Goal: Transaction & Acquisition: Purchase product/service

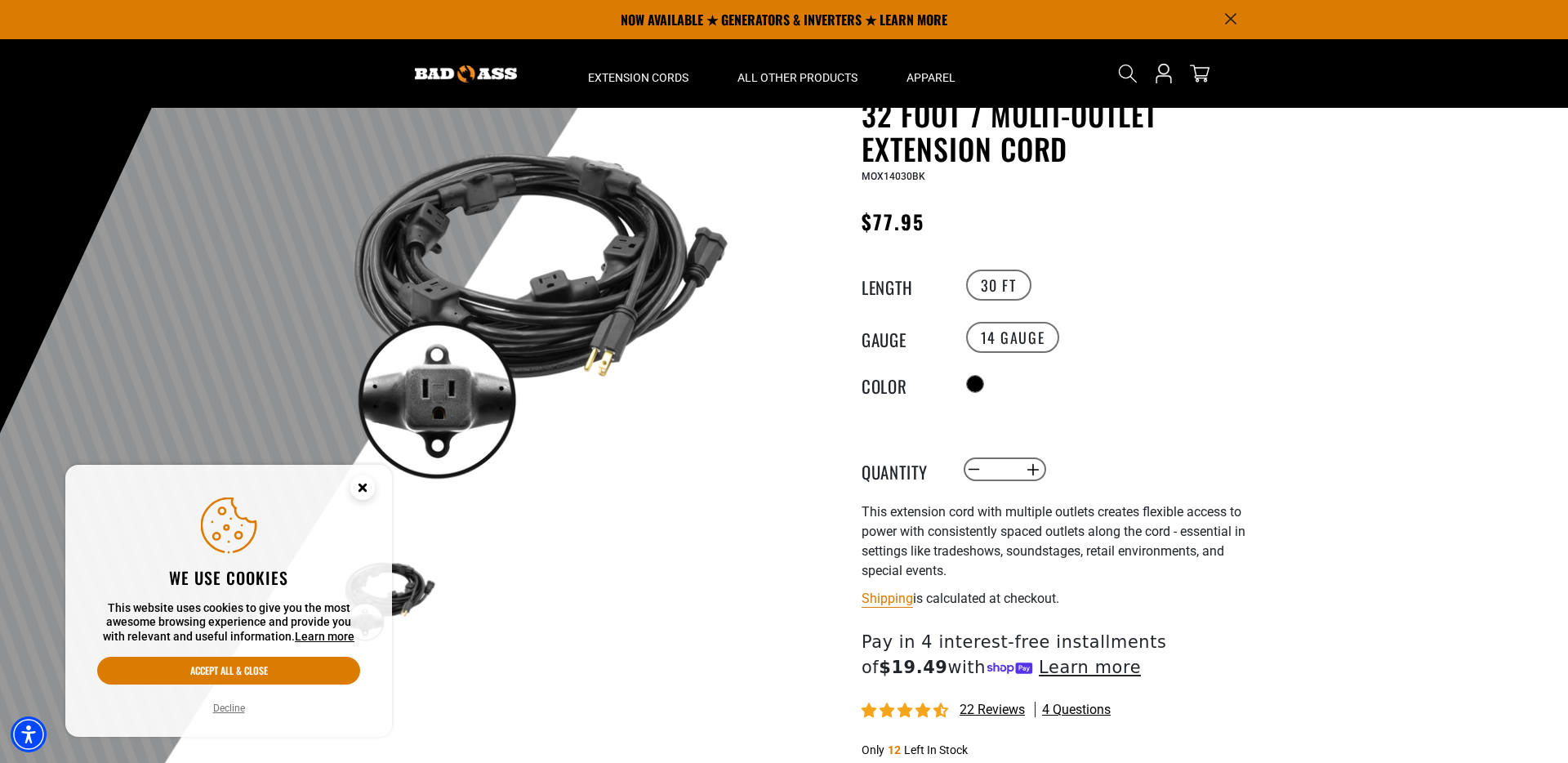
scroll to position [77, 0]
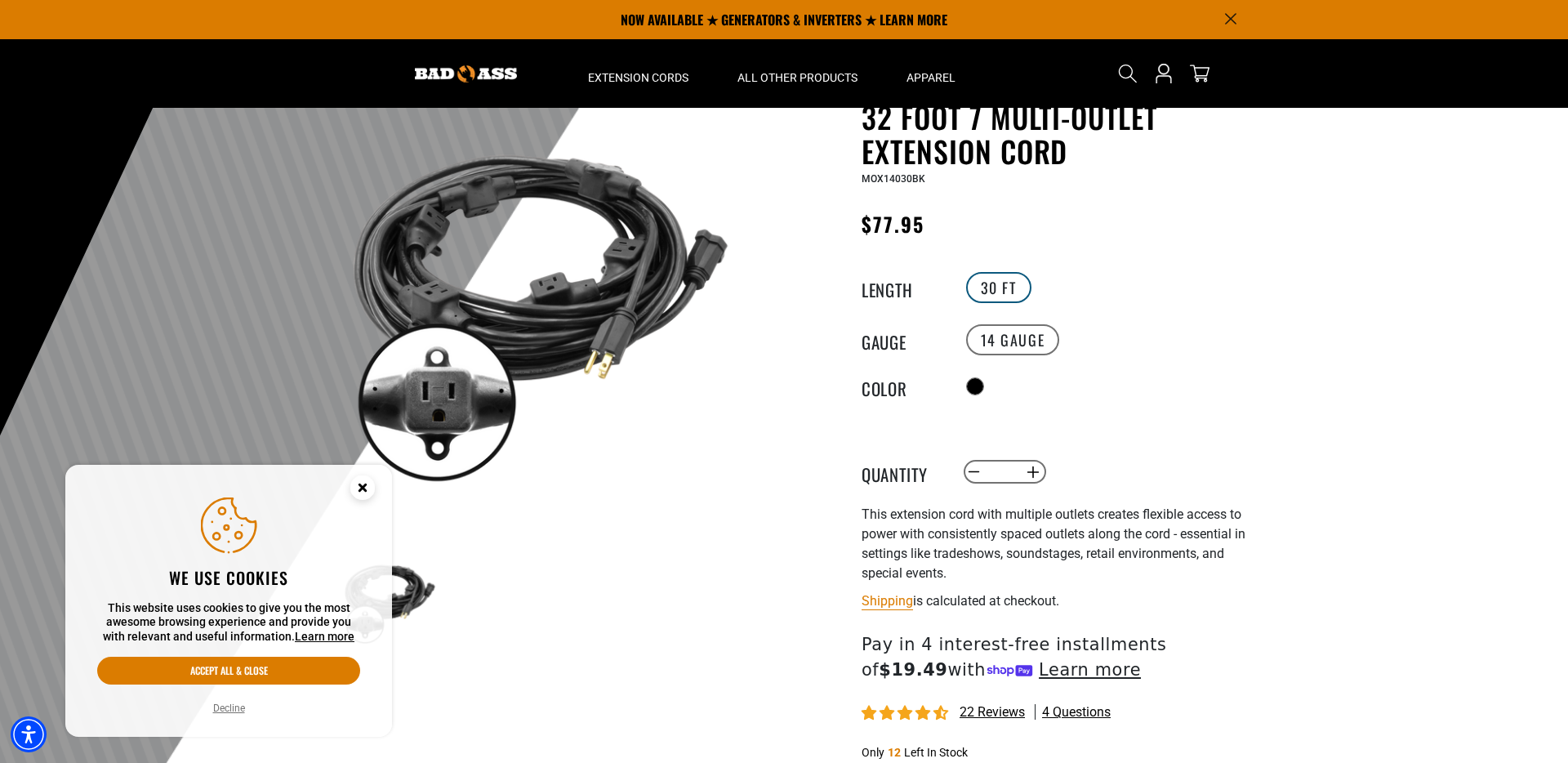
click at [1026, 290] on label "30 FT" at bounding box center [999, 287] width 65 height 31
click at [996, 285] on label "30 FT" at bounding box center [999, 287] width 65 height 31
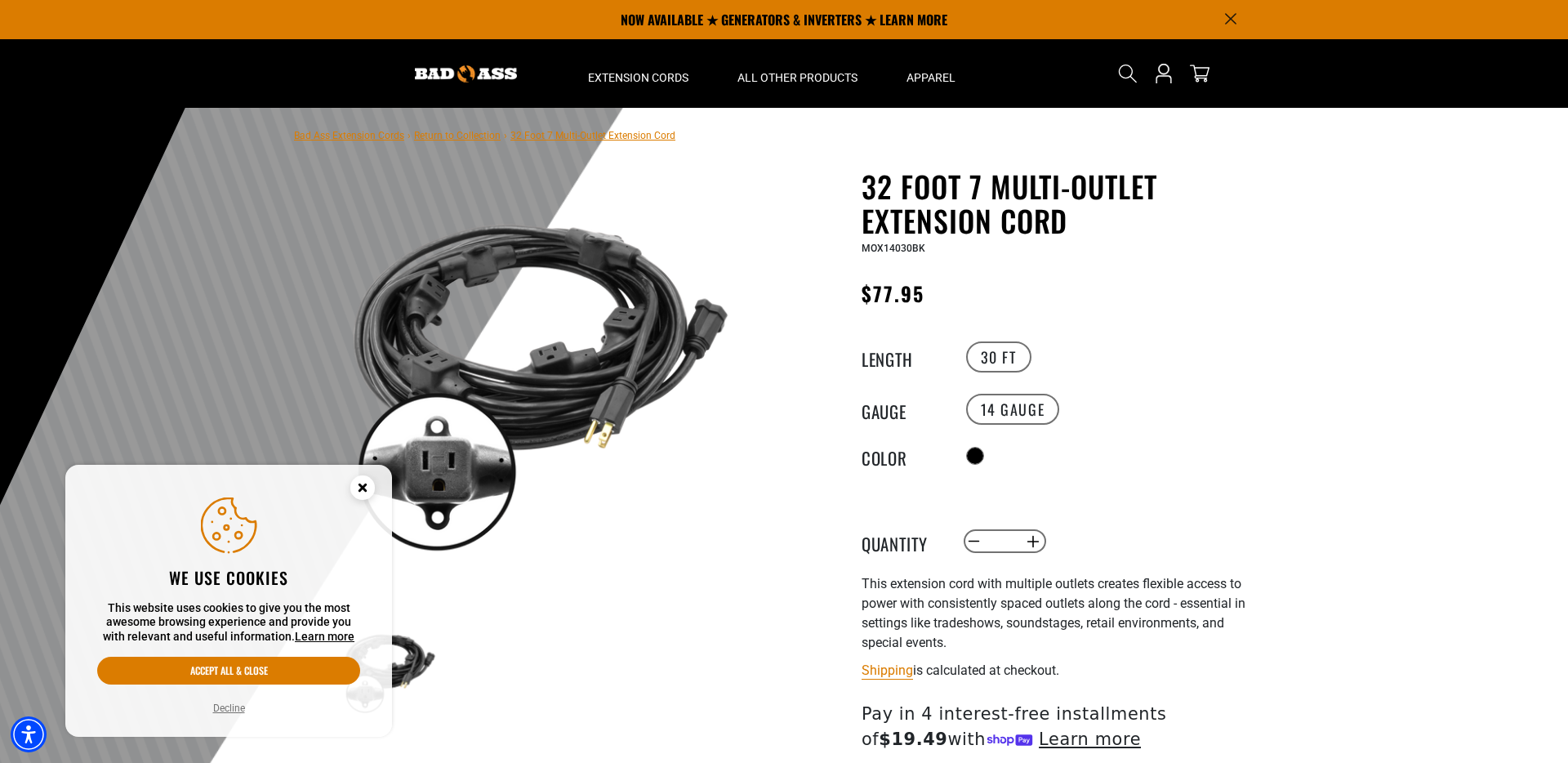
scroll to position [0, 0]
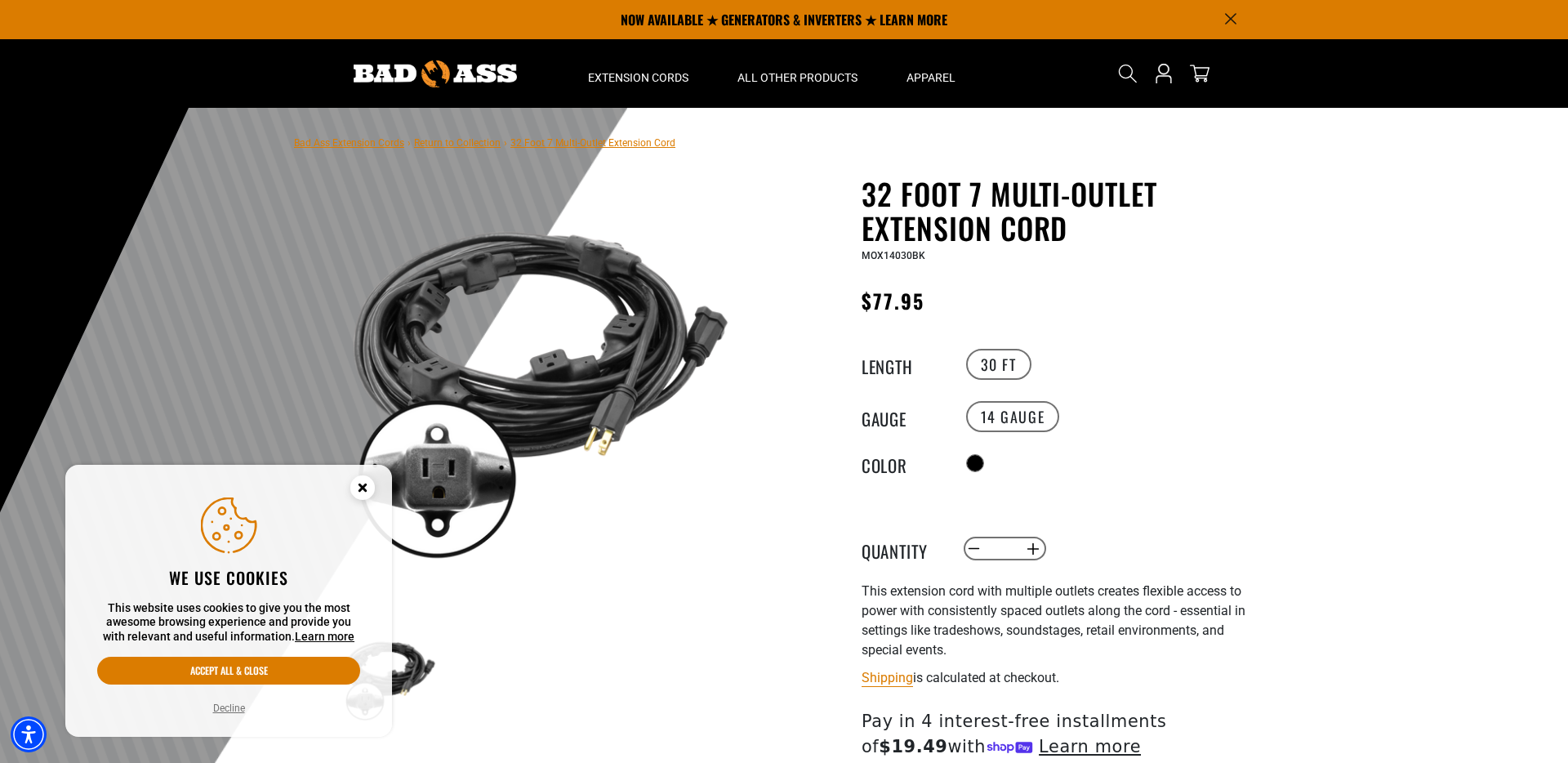
click at [900, 198] on h1 "32 Foot 7 Multi-Outlet Extension Cord" at bounding box center [1062, 211] width 400 height 69
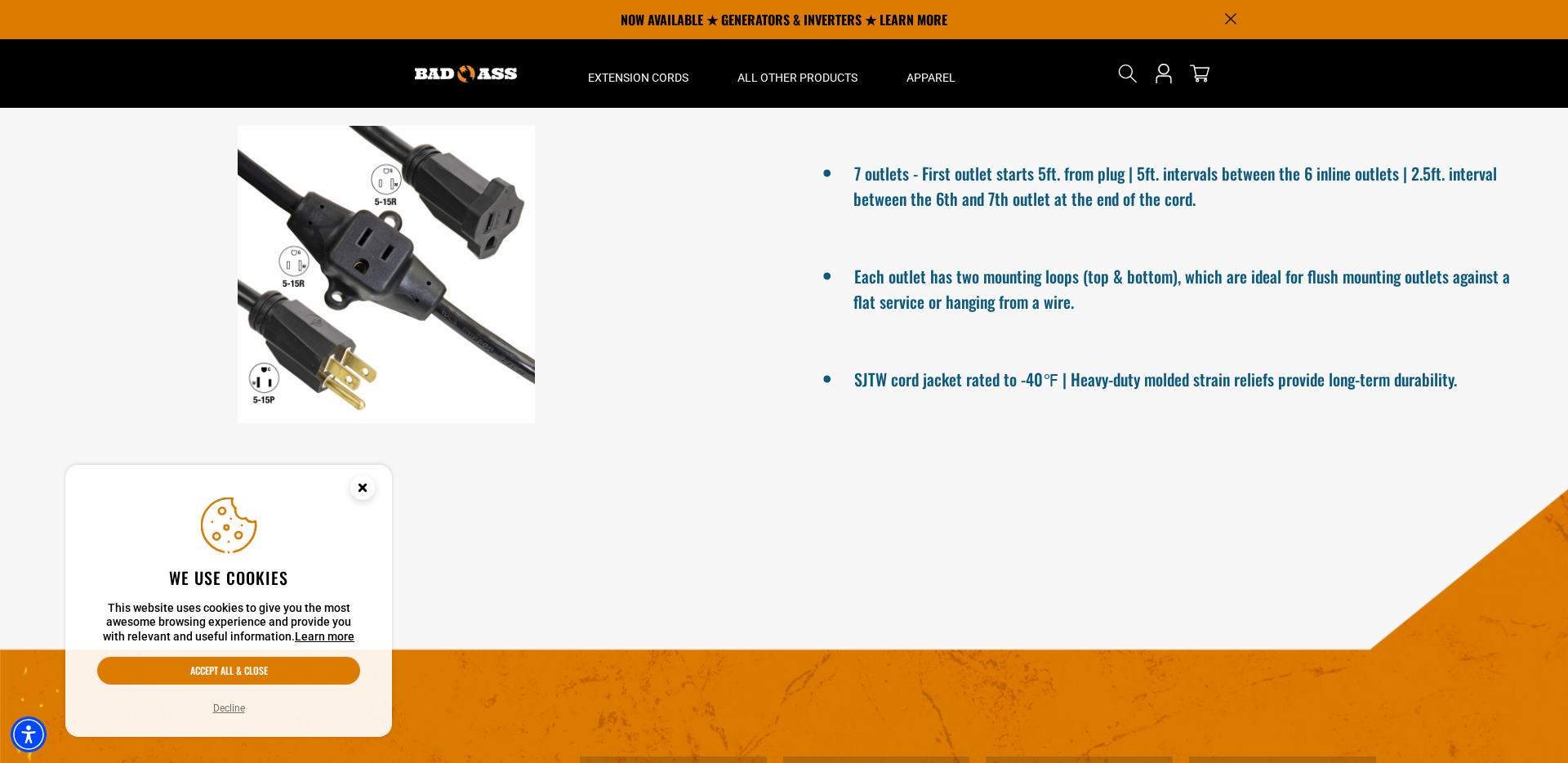
scroll to position [1052, 0]
